Goal: Task Accomplishment & Management: Use online tool/utility

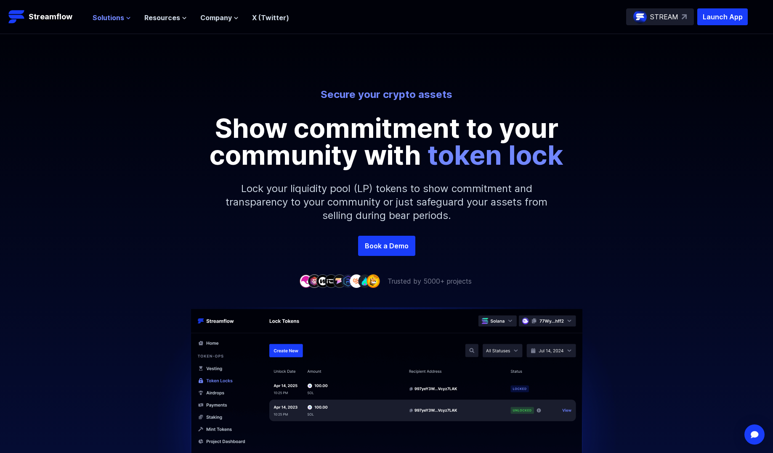
click at [123, 15] on button "Solutions" at bounding box center [112, 18] width 38 height 10
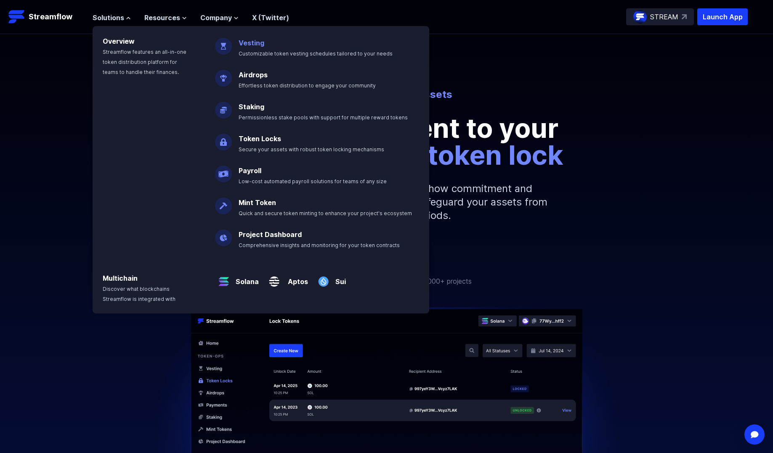
click at [321, 44] on p "Vesting Customizable token vesting schedules tailored to your needs" at bounding box center [321, 44] width 176 height 27
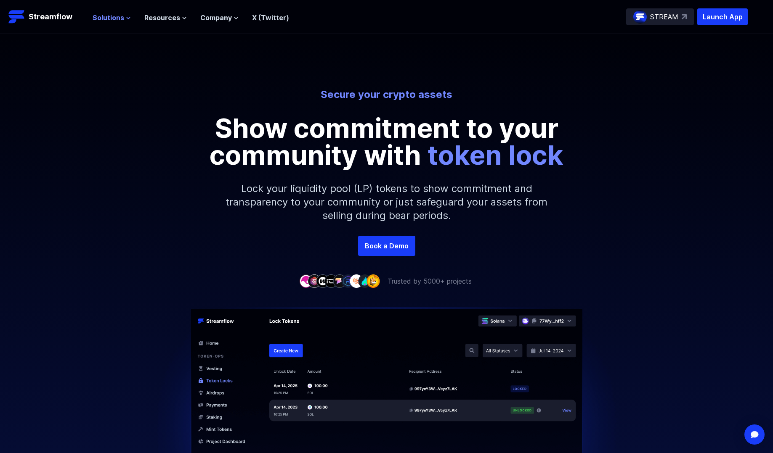
click at [107, 14] on span "Solutions" at bounding box center [109, 18] width 32 height 10
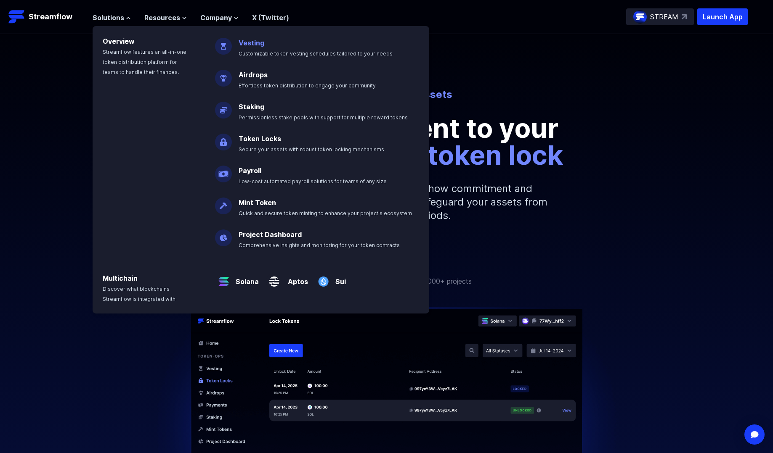
click at [246, 46] on link "Vesting" at bounding box center [251, 43] width 26 height 8
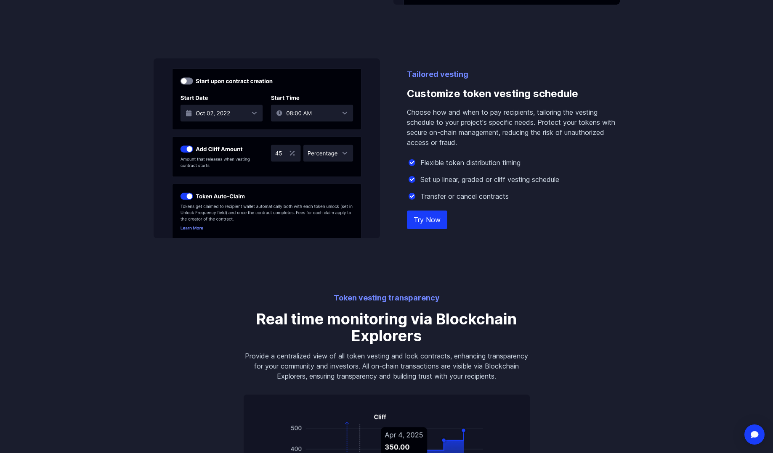
scroll to position [631, 0]
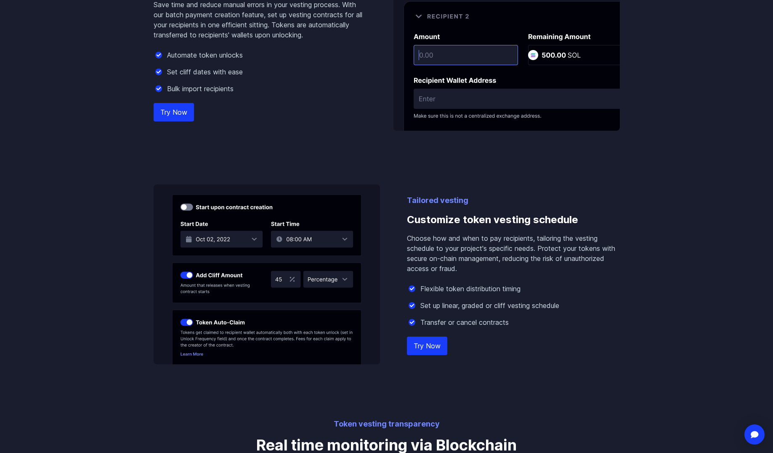
click at [435, 347] on link "Try Now" at bounding box center [427, 346] width 40 height 19
